Goal: Task Accomplishment & Management: Complete application form

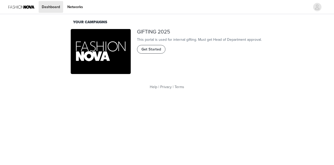
click at [148, 52] on span "Get Started" at bounding box center [151, 49] width 20 height 6
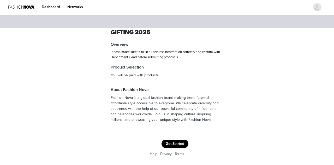
click at [173, 145] on button "Get Started" at bounding box center [175, 143] width 27 height 8
